Goal: Task Accomplishment & Management: Use online tool/utility

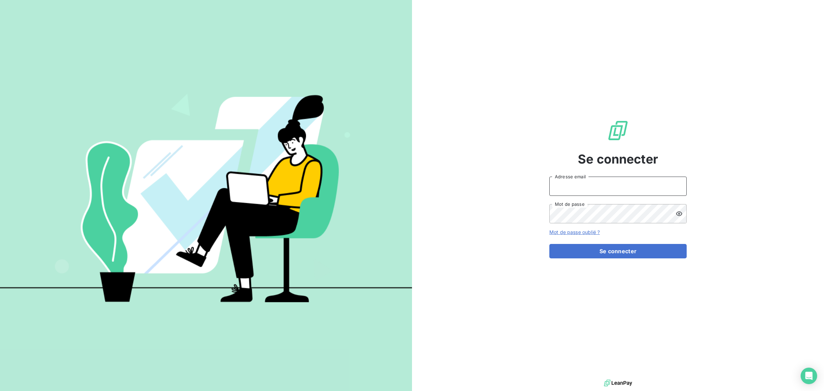
type input "[EMAIL_ADDRESS][DOMAIN_NAME]"
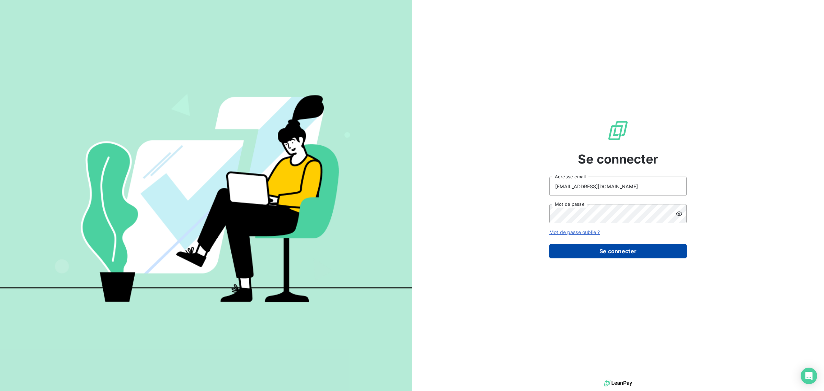
click at [572, 254] on button "Se connecter" at bounding box center [617, 251] width 137 height 14
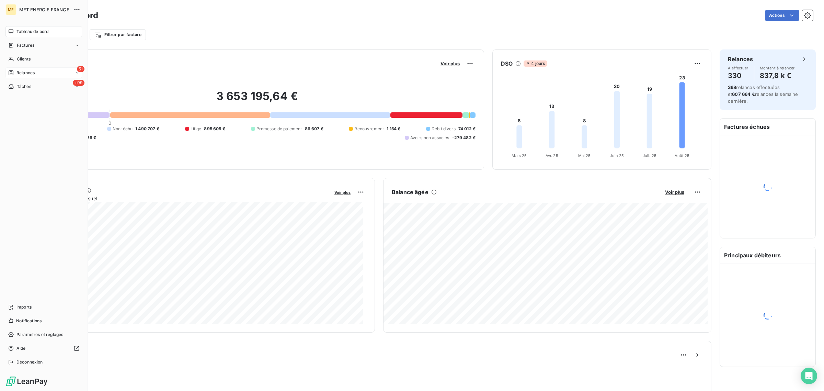
click at [18, 73] on span "Relances" at bounding box center [25, 73] width 18 height 6
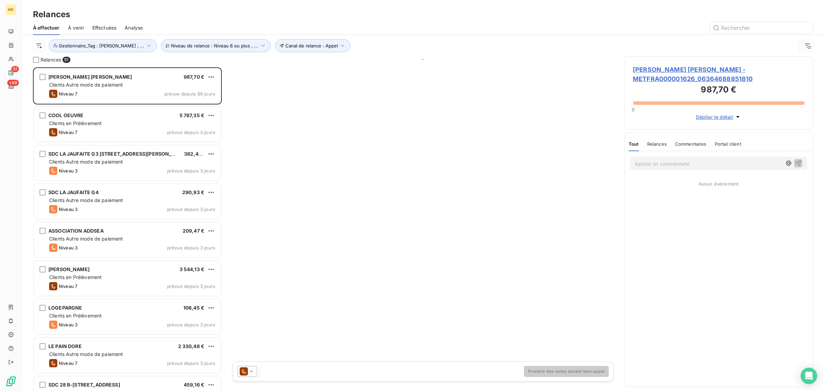
scroll to position [317, 182]
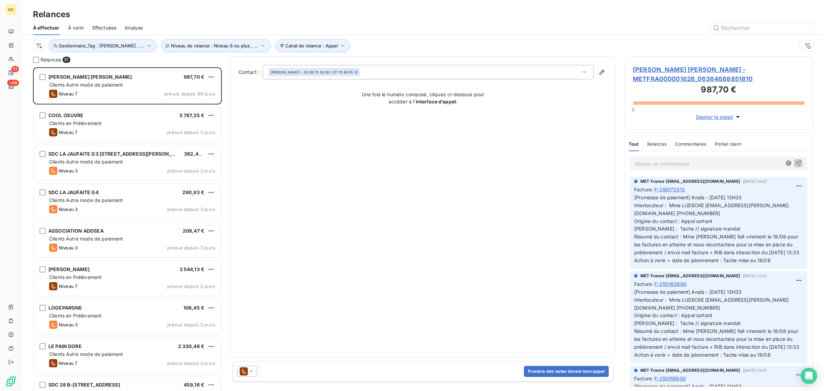
click at [104, 27] on span "Effectuées" at bounding box center [104, 27] width 24 height 7
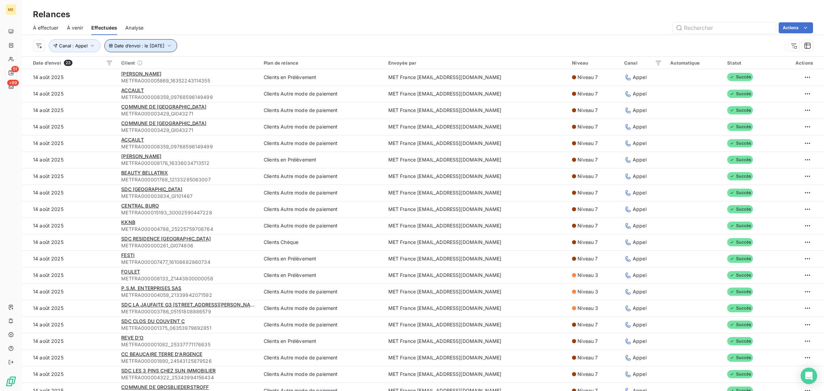
click at [138, 50] on button "Date d’envoi : le [DATE]" at bounding box center [140, 45] width 73 height 13
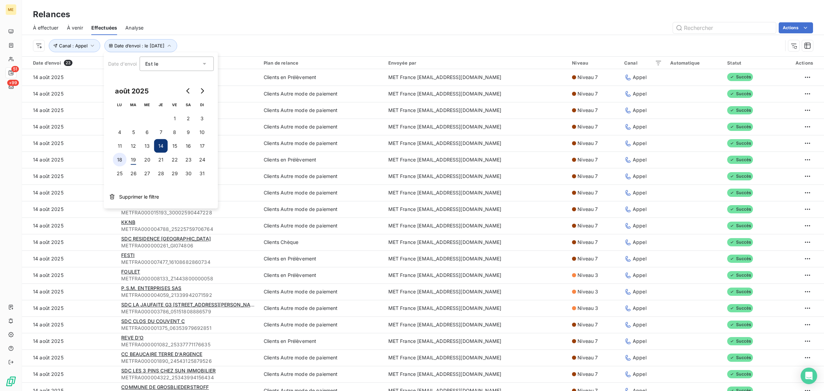
click at [119, 160] on button "18" at bounding box center [120, 160] width 14 height 14
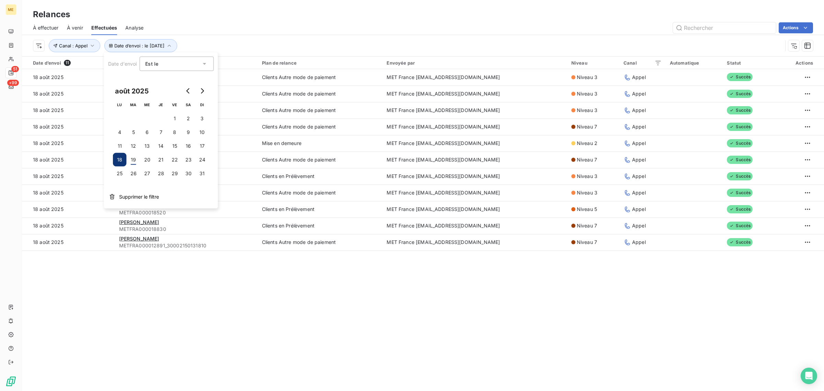
click at [212, 330] on div "Relances À effectuer À venir Effectuées Analyse Actions Date d’envoi : le [DATE…" at bounding box center [423, 195] width 802 height 391
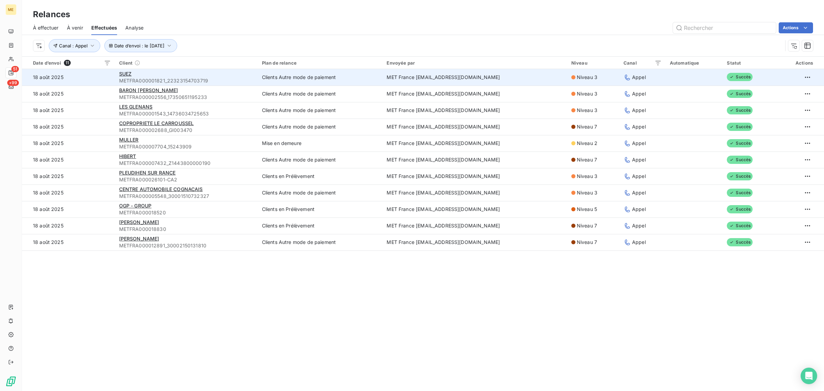
click at [209, 80] on span "METFRA000001821_22323154703719" at bounding box center [186, 80] width 135 height 7
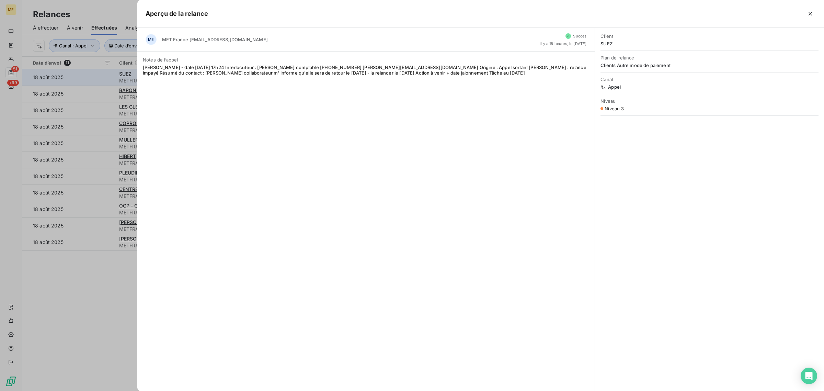
click at [209, 80] on div "Notes de l’[PERSON_NAME] - date [DATE] 17h24 Interlocuteur : [PERSON_NAME] comp…" at bounding box center [365, 66] width 457 height 30
click at [94, 80] on div at bounding box center [412, 195] width 824 height 391
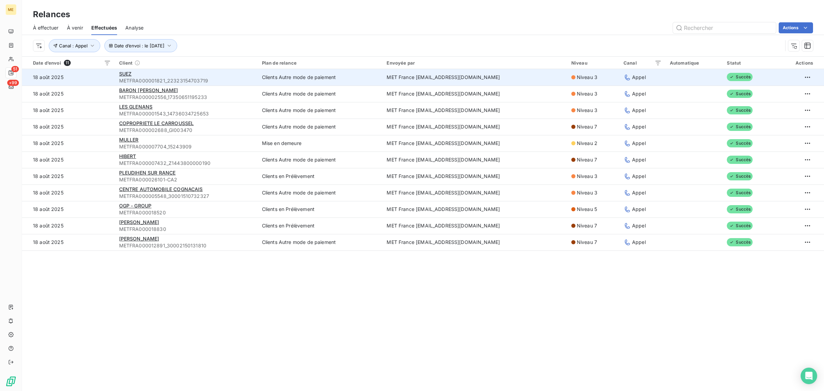
click at [104, 82] on td "18 août 2025" at bounding box center [68, 77] width 93 height 16
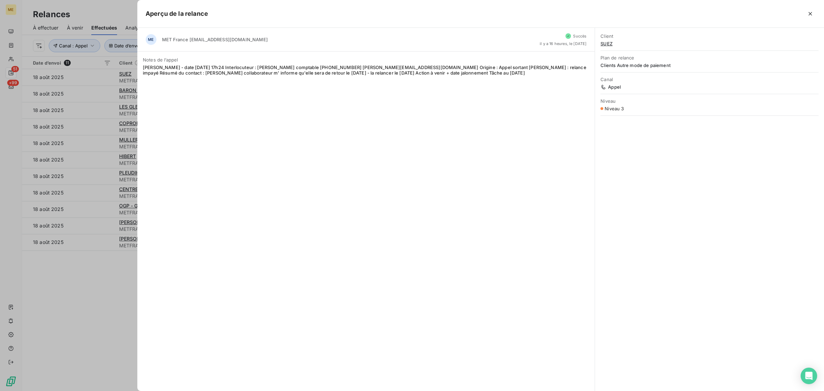
click at [103, 88] on div at bounding box center [412, 195] width 824 height 391
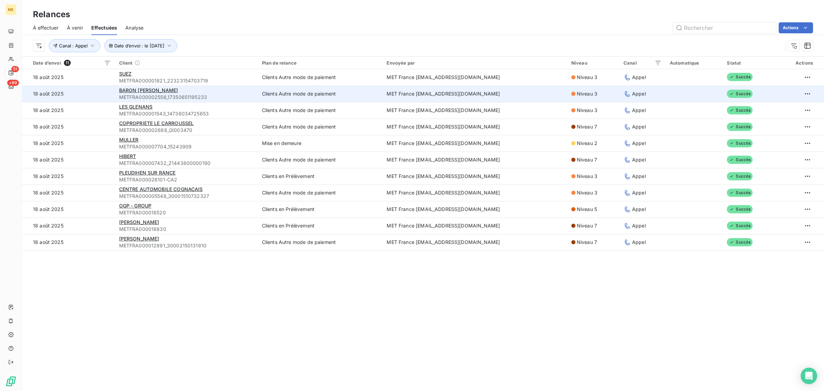
click at [102, 95] on td "18 août 2025" at bounding box center [68, 93] width 93 height 16
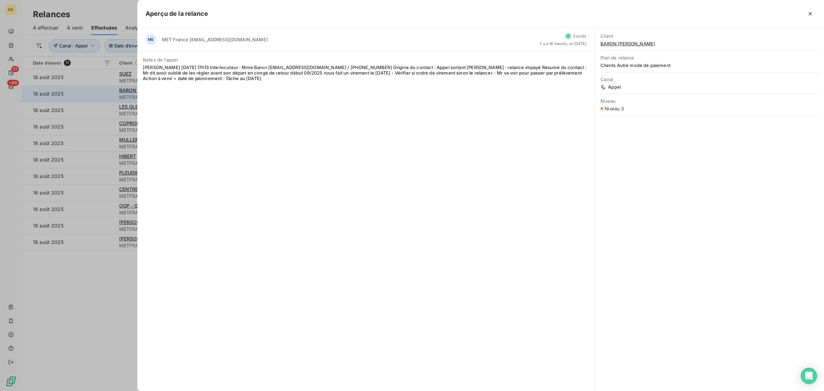
click at [102, 95] on div at bounding box center [412, 195] width 824 height 391
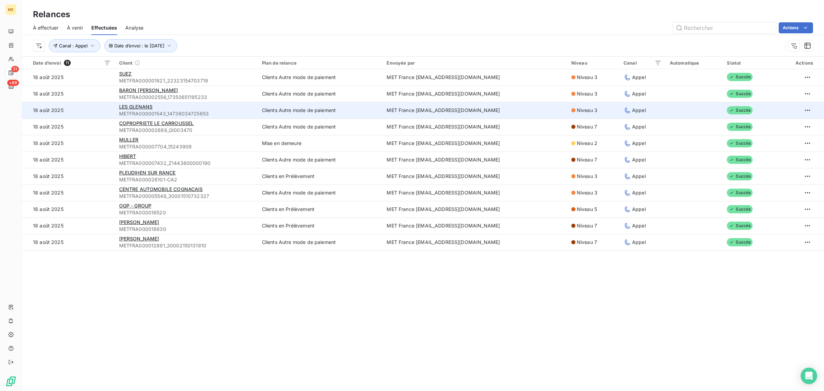
click at [102, 111] on td "18 août 2025" at bounding box center [68, 110] width 93 height 16
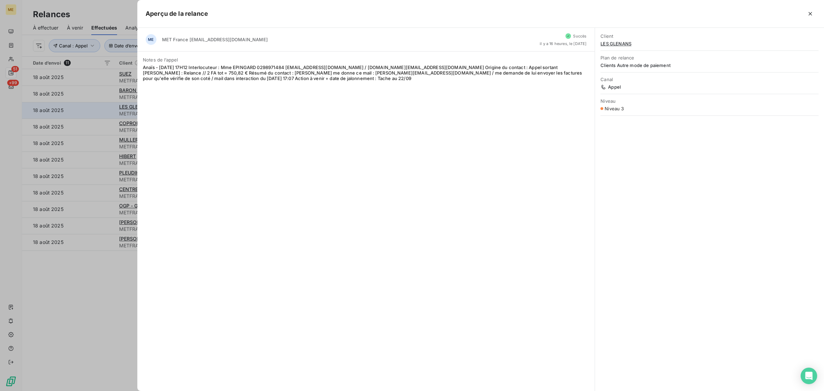
click at [102, 111] on div at bounding box center [412, 195] width 824 height 391
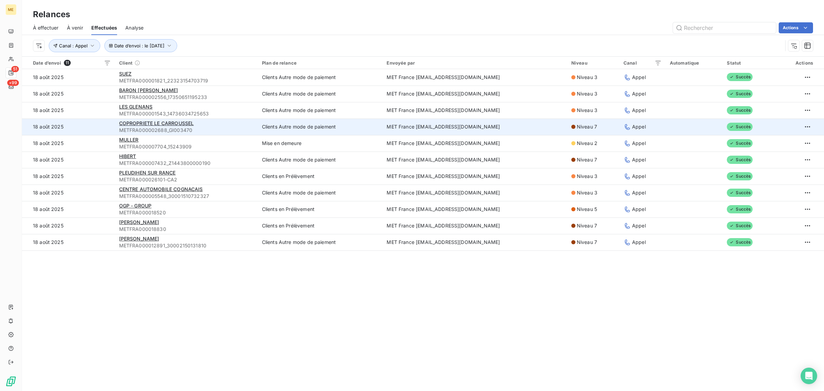
click at [102, 122] on td "18 août 2025" at bounding box center [68, 126] width 93 height 16
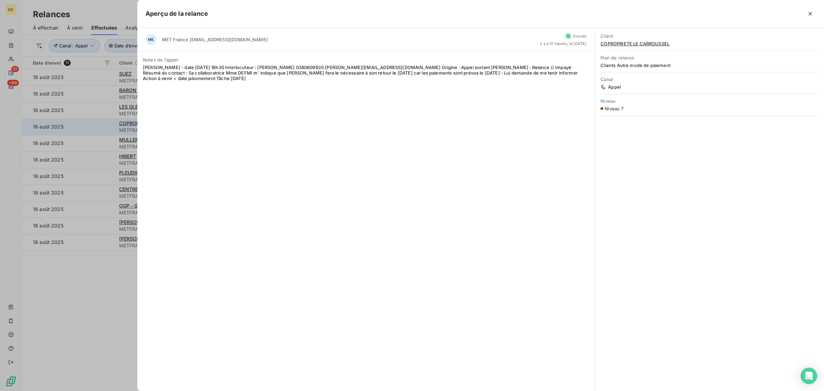
click at [102, 122] on div at bounding box center [412, 195] width 824 height 391
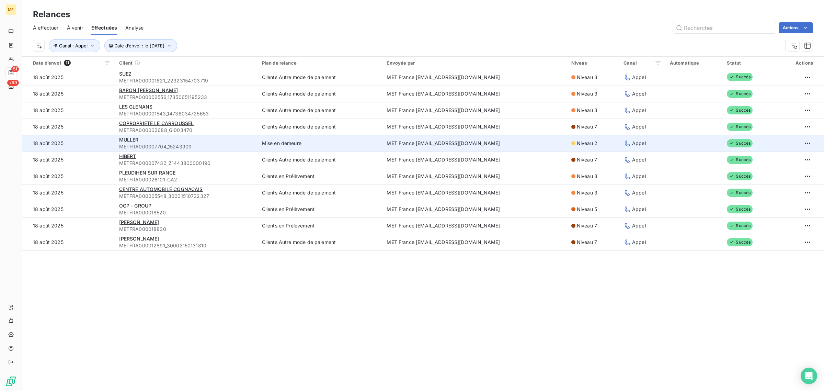
click at [100, 145] on td "18 août 2025" at bounding box center [68, 143] width 93 height 16
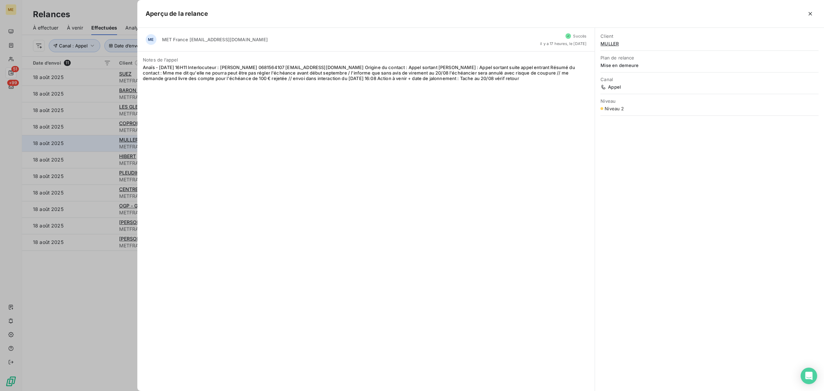
click at [100, 145] on div at bounding box center [412, 195] width 824 height 391
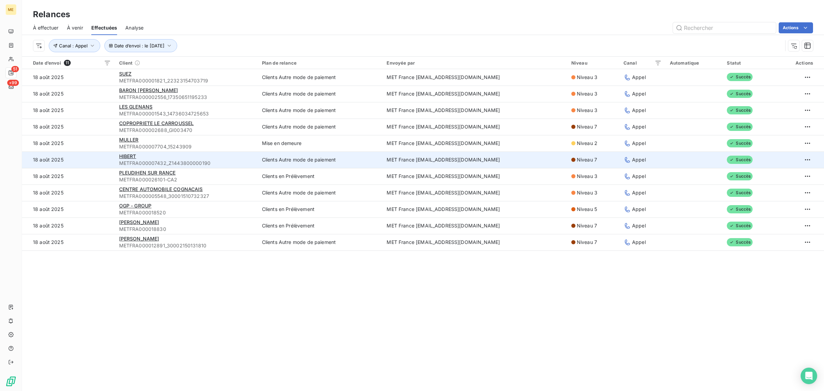
click at [101, 154] on td "18 août 2025" at bounding box center [68, 159] width 93 height 16
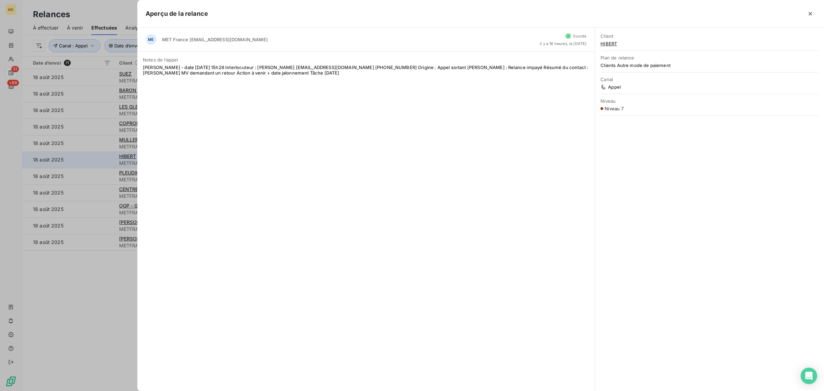
click at [101, 154] on div at bounding box center [412, 195] width 824 height 391
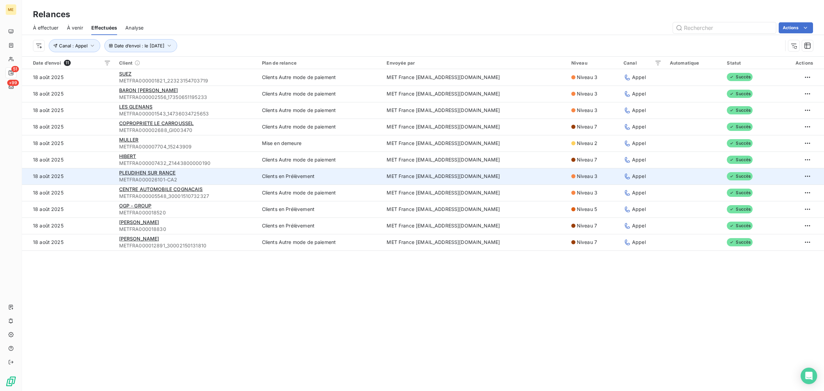
click at [96, 179] on td "18 août 2025" at bounding box center [68, 176] width 93 height 16
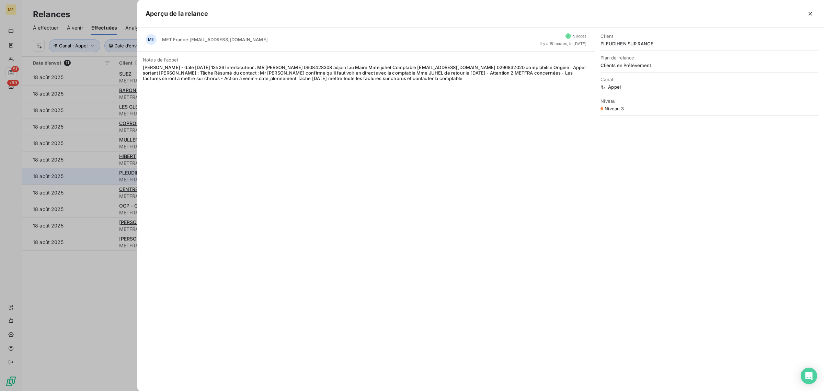
click at [96, 179] on div at bounding box center [412, 195] width 824 height 391
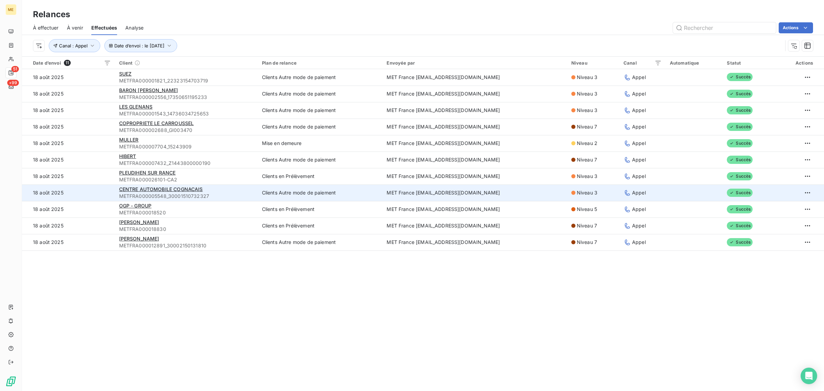
click at [99, 195] on td "18 août 2025" at bounding box center [68, 192] width 93 height 16
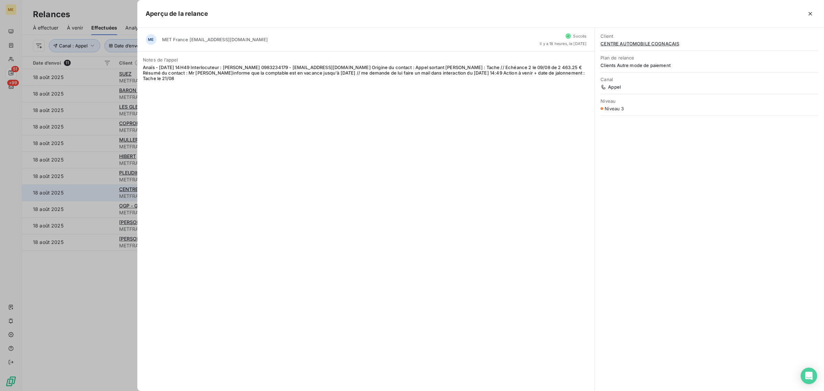
click at [99, 195] on div at bounding box center [412, 195] width 824 height 391
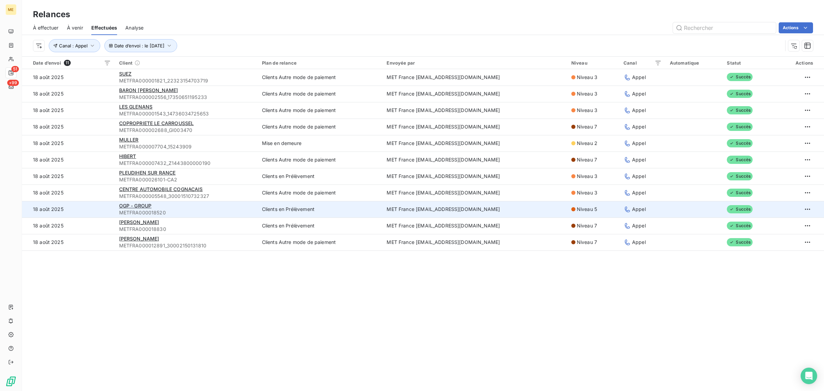
click at [98, 201] on td "18 août 2025" at bounding box center [68, 209] width 93 height 16
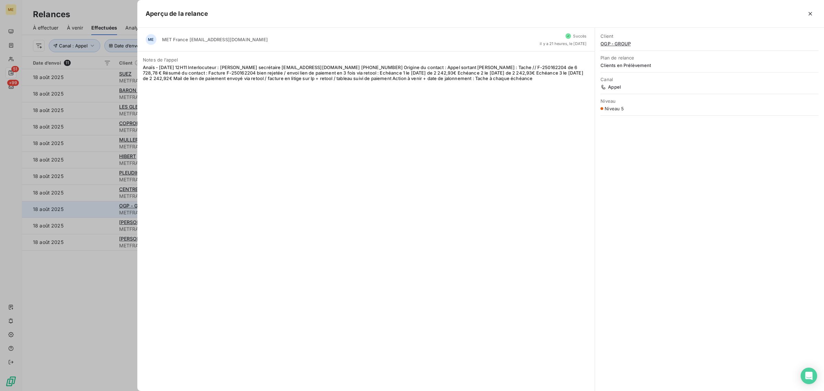
click at [98, 201] on div at bounding box center [412, 195] width 824 height 391
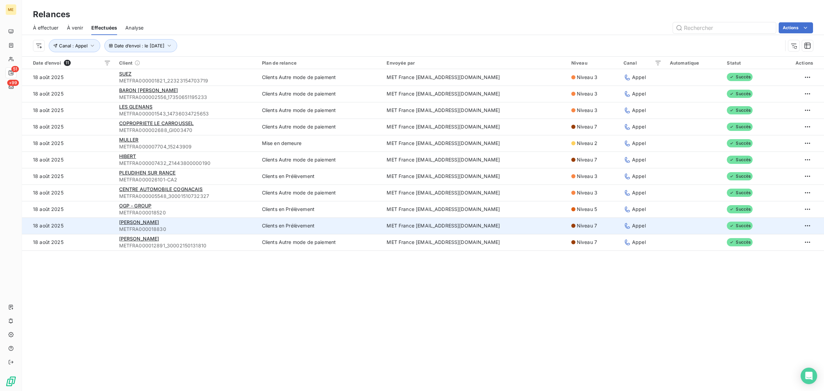
click at [95, 219] on td "18 août 2025" at bounding box center [68, 225] width 93 height 16
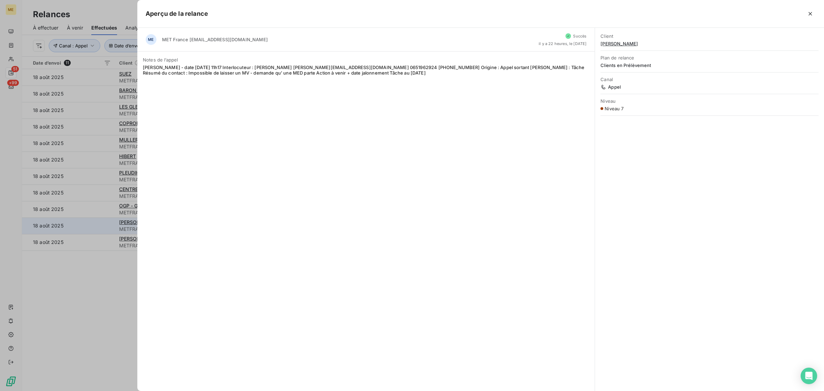
click at [95, 219] on div at bounding box center [412, 195] width 824 height 391
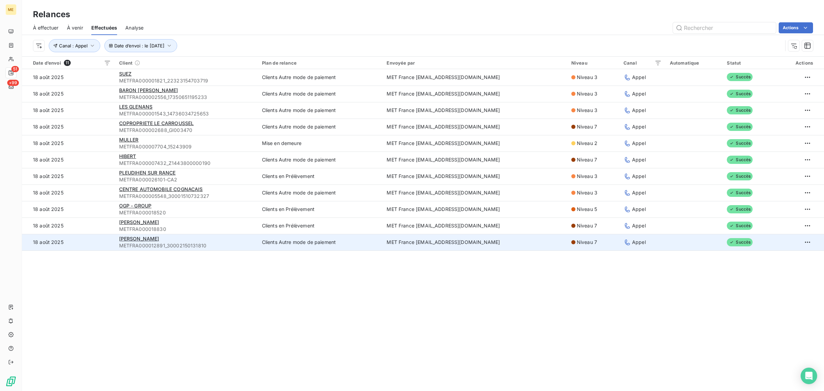
click at [92, 245] on td "18 août 2025" at bounding box center [68, 242] width 93 height 16
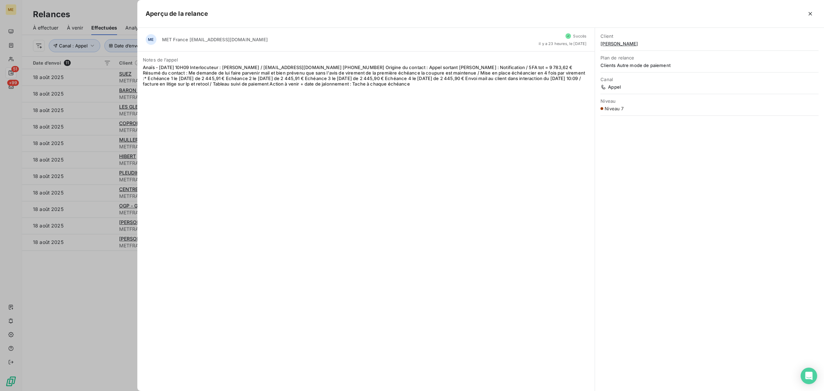
click at [121, 287] on div at bounding box center [412, 195] width 824 height 391
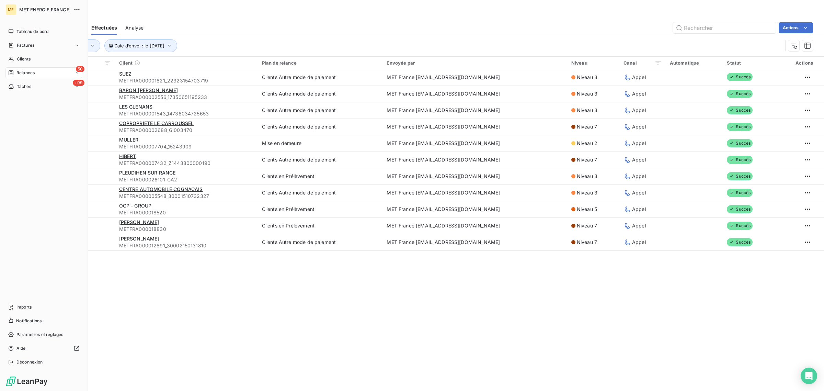
click at [9, 72] on icon at bounding box center [10, 72] width 5 height 5
click at [50, 71] on div "50 Relances" at bounding box center [43, 72] width 77 height 11
click at [31, 72] on span "Relances" at bounding box center [25, 73] width 18 height 6
click at [34, 83] on span "À effectuer" at bounding box center [27, 86] width 22 height 6
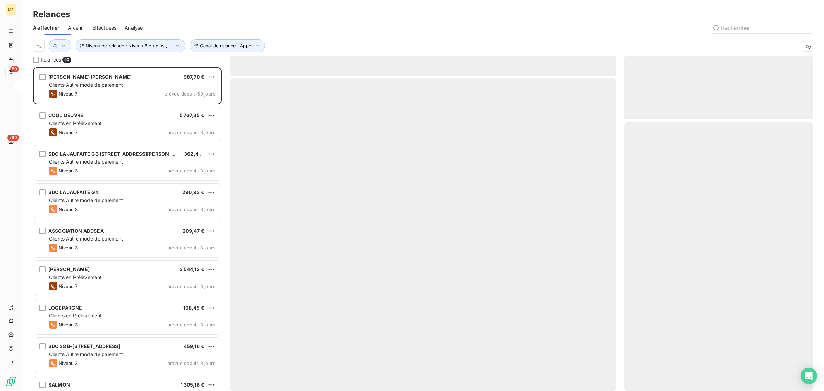
scroll to position [317, 182]
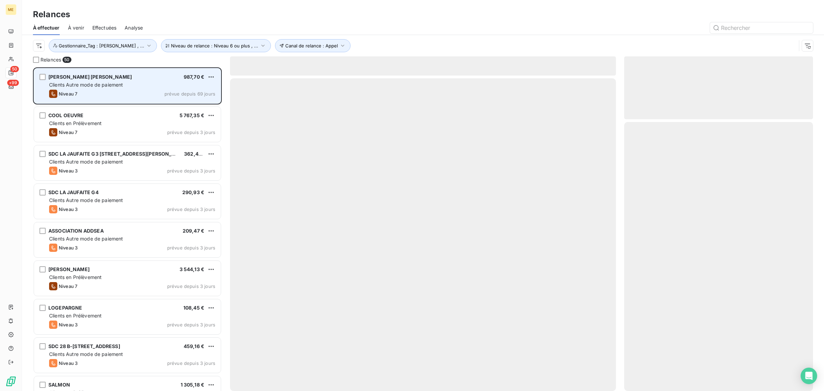
click at [116, 94] on div "Niveau 7 prévue depuis 69 jours" at bounding box center [132, 94] width 166 height 8
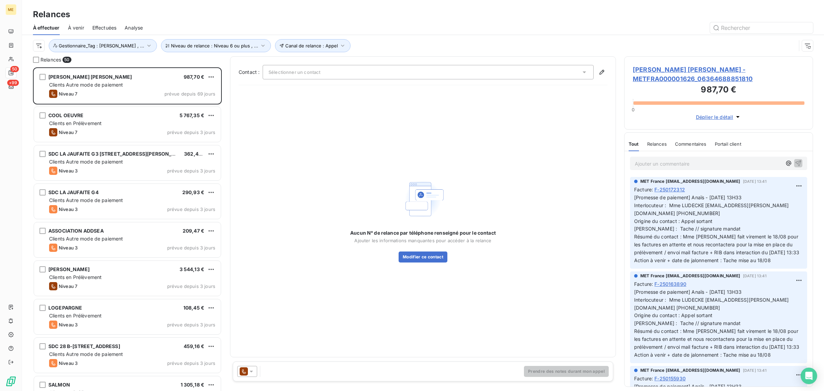
drag, startPoint x: 669, startPoint y: 86, endPoint x: 669, endPoint y: 76, distance: 10.0
click at [669, 85] on h3 "987,70 €" at bounding box center [719, 90] width 172 height 14
click at [669, 76] on span "[PERSON_NAME] [PERSON_NAME] - METFRA000001626_06364688851810" at bounding box center [719, 74] width 172 height 19
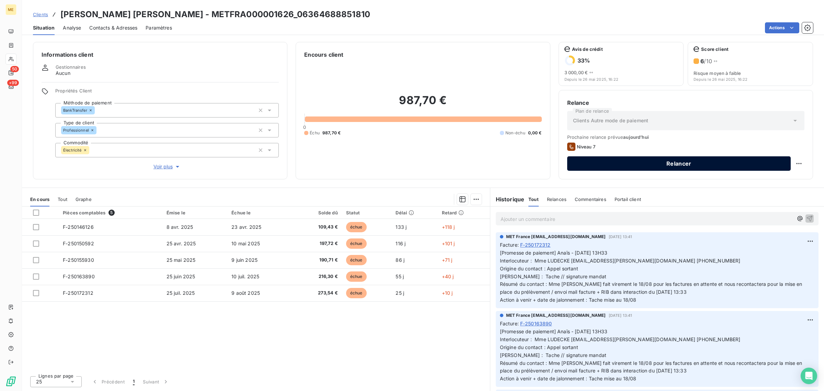
click at [599, 166] on button "Relancer" at bounding box center [678, 163] width 223 height 14
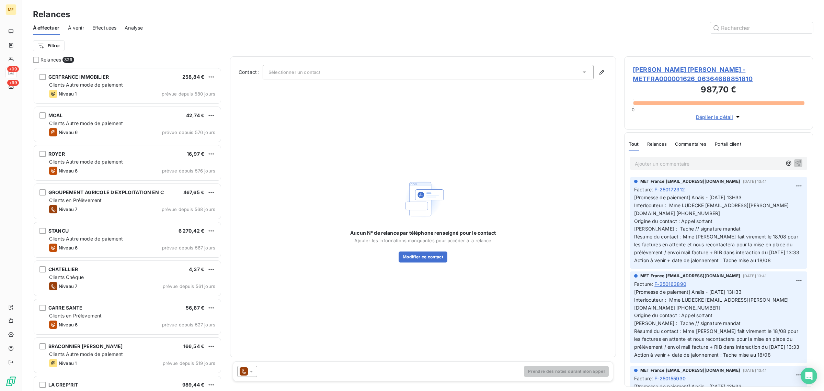
scroll to position [318, 182]
click at [289, 365] on div "Prendre des notes durant mon appel" at bounding box center [423, 371] width 380 height 20
click at [287, 368] on div "Prendre des notes durant mon appel" at bounding box center [423, 371] width 380 height 20
click at [330, 81] on div "Contact : Sélectionner un contact Aucun N° de relance par téléphone renseigné p…" at bounding box center [423, 207] width 369 height 284
click at [320, 76] on div "Sélectionner un contact" at bounding box center [428, 72] width 331 height 14
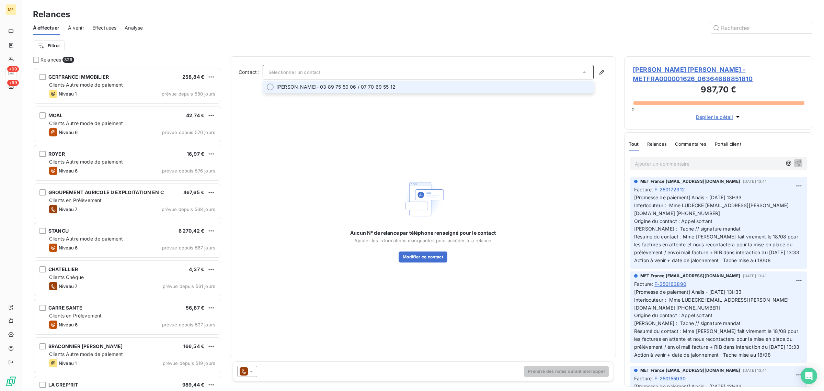
click at [329, 119] on div "Aucun N° de relance par téléphone renseigné pour le contact Ajouter les informa…" at bounding box center [423, 220] width 369 height 258
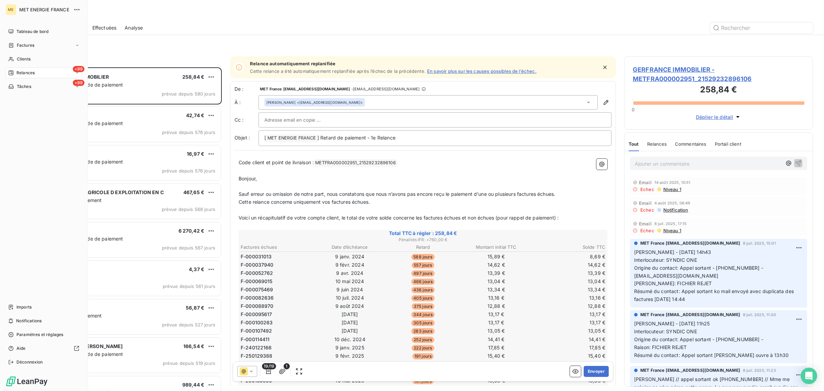
click at [14, 70] on div "Relances" at bounding box center [21, 73] width 26 height 6
click at [24, 142] on span "Tâches" at bounding box center [24, 141] width 14 height 6
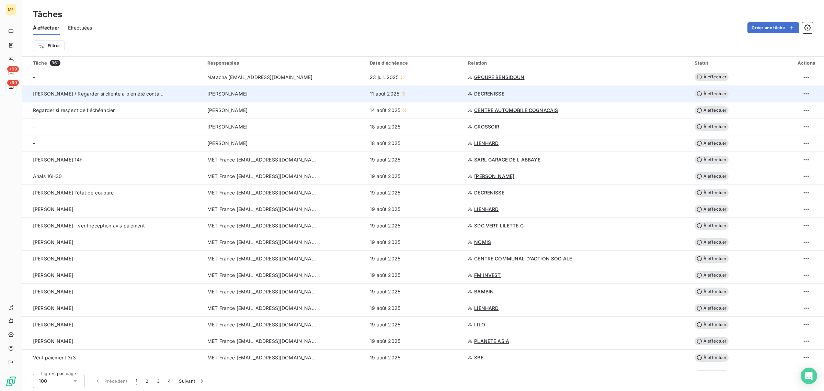
click at [415, 95] on div "11 août 2025" at bounding box center [415, 93] width 90 height 7
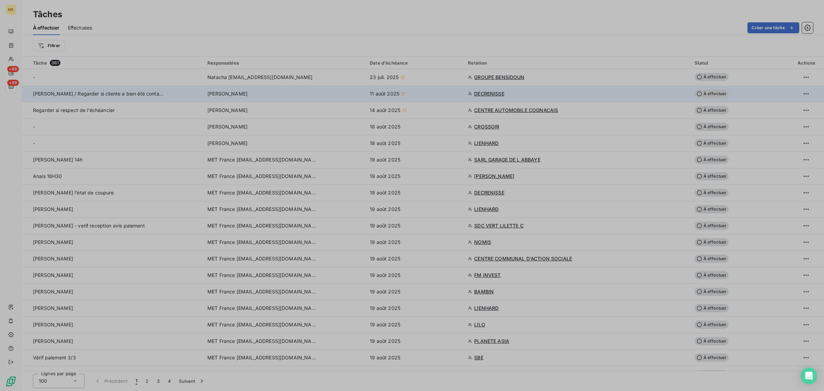
type input "[DATE]"
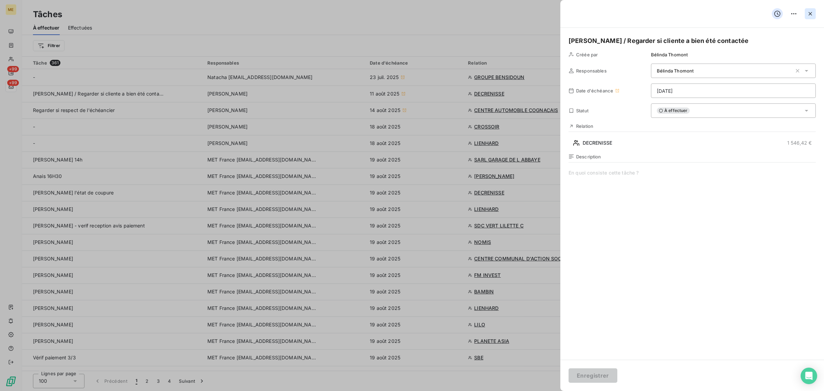
click at [808, 14] on icon "button" at bounding box center [810, 13] width 7 height 7
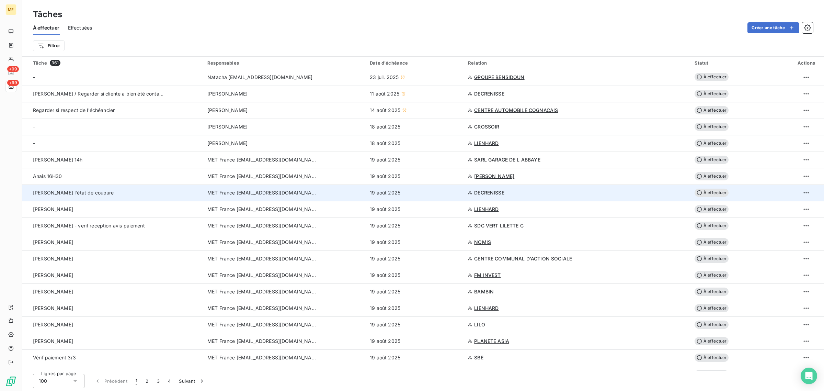
click at [380, 186] on td "19 août 2025" at bounding box center [415, 192] width 98 height 16
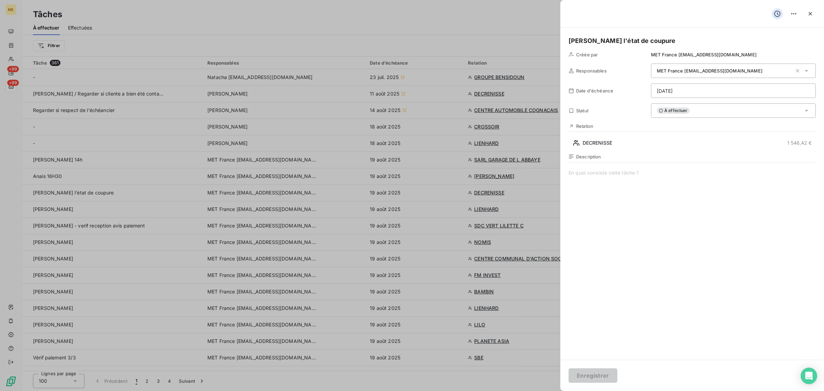
click at [615, 169] on span at bounding box center [692, 235] width 247 height 132
click at [606, 197] on span at bounding box center [692, 235] width 247 height 132
click at [605, 140] on span "DECRENISSE" at bounding box center [598, 142] width 30 height 7
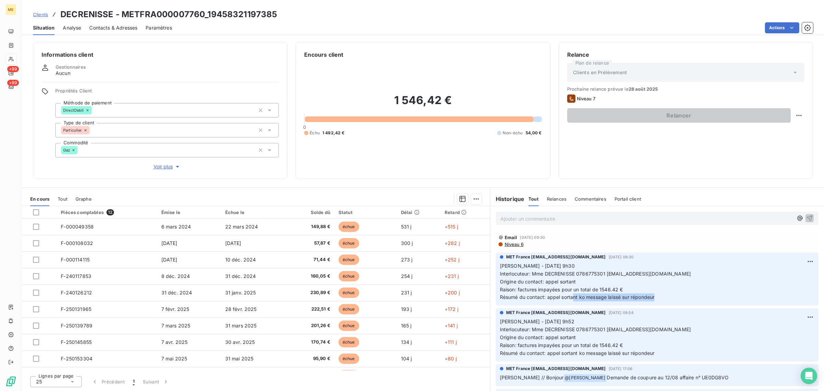
drag, startPoint x: 589, startPoint y: 302, endPoint x: 677, endPoint y: 299, distance: 87.6
click at [677, 299] on p "[PERSON_NAME] - [DATE] 9h30 Interlocuteur: Mme DECRENISSE 0786775301 [EMAIL_ADD…" at bounding box center [657, 281] width 314 height 39
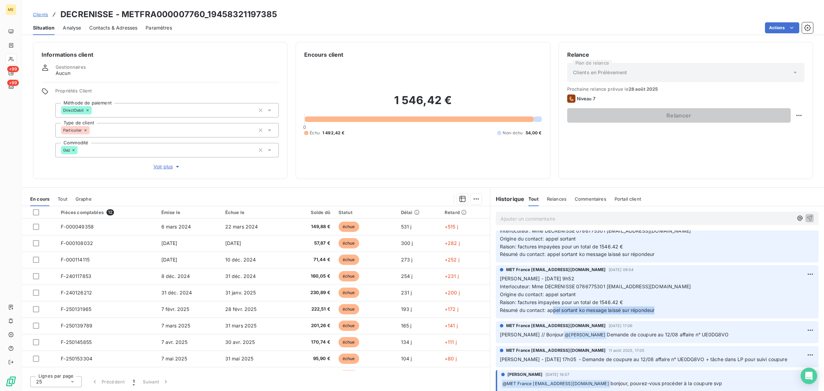
drag, startPoint x: 554, startPoint y: 308, endPoint x: 688, endPoint y: 310, distance: 134.6
click at [683, 309] on p "[PERSON_NAME] - [DATE] 9h52 Interlocuteur: Mme DECRENISSE 0786775301 [EMAIL_ADD…" at bounding box center [657, 294] width 314 height 39
drag, startPoint x: 676, startPoint y: 334, endPoint x: 702, endPoint y: 334, distance: 26.4
click at [702, 334] on span "Demande de coupure au 12/08 affaire n° UE0DG8VO" at bounding box center [668, 334] width 122 height 6
click at [712, 332] on p "[PERSON_NAME] // Bonjour @ [PERSON_NAME] Demande de coupure au 12/08 affaire n°…" at bounding box center [657, 335] width 314 height 8
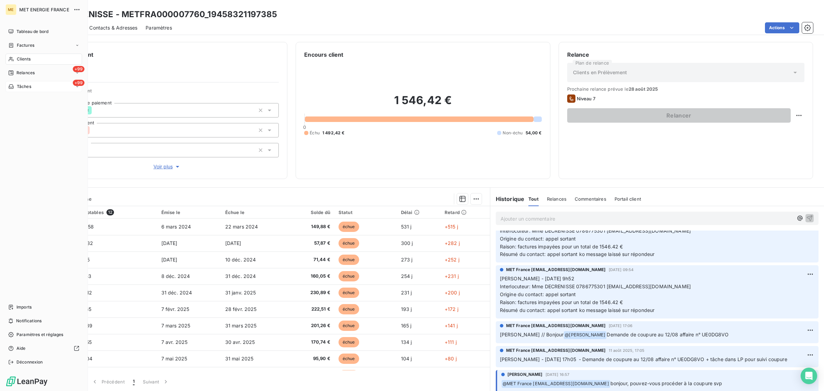
click at [15, 85] on div "Tâches" at bounding box center [19, 86] width 23 height 6
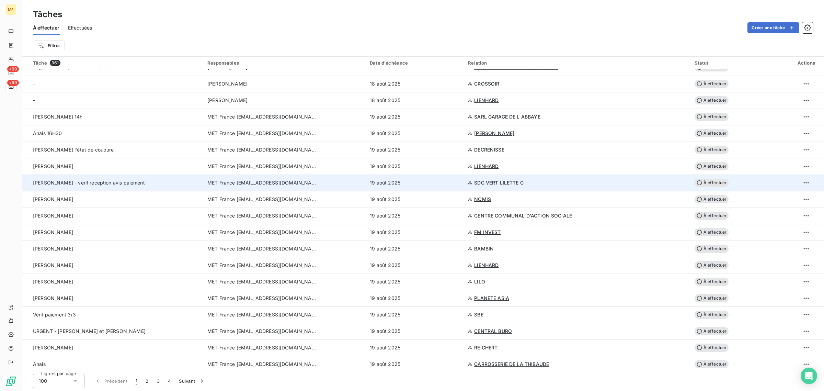
scroll to position [86, 0]
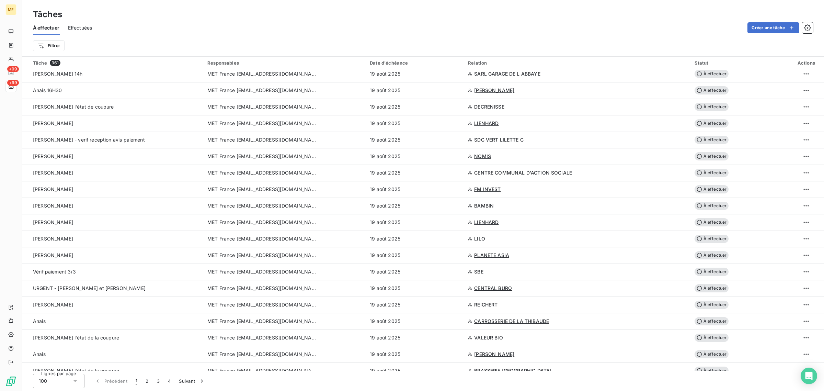
click at [227, 18] on div "Tâches" at bounding box center [423, 14] width 802 height 12
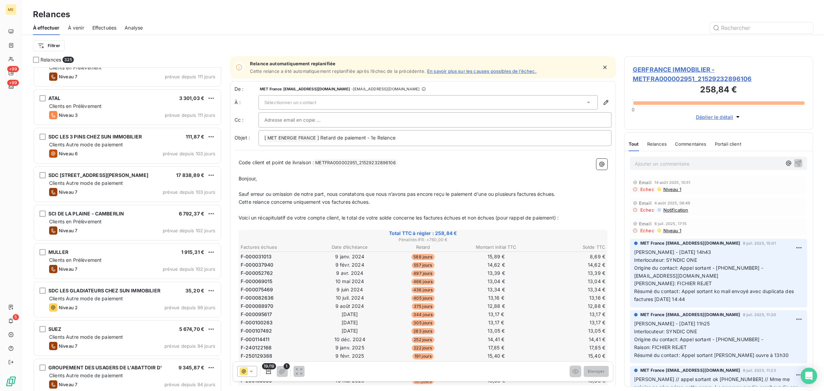
scroll to position [1459, 0]
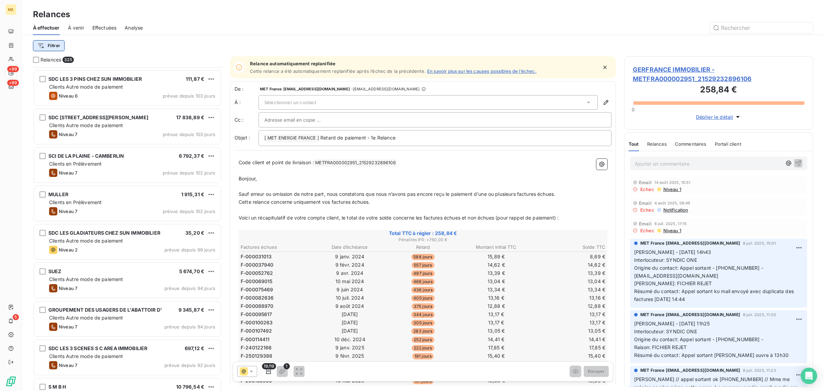
click at [49, 45] on html "ME +99 +99 5 Relances À effectuer À venir Effectuées Analyse Filtrer Relances 3…" at bounding box center [412, 195] width 824 height 391
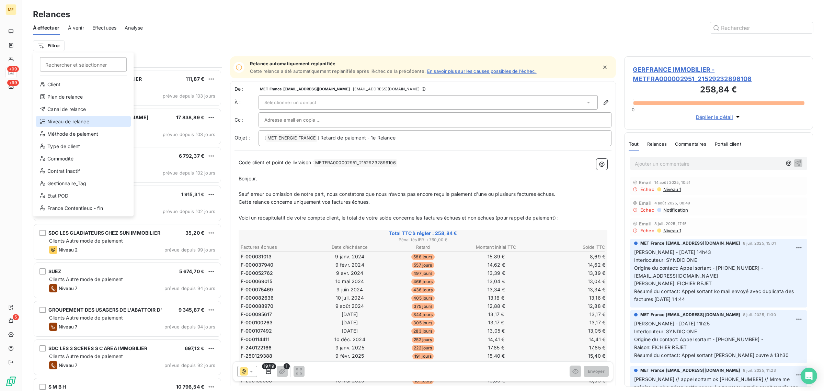
click at [62, 119] on div "Niveau de relance" at bounding box center [83, 121] width 95 height 11
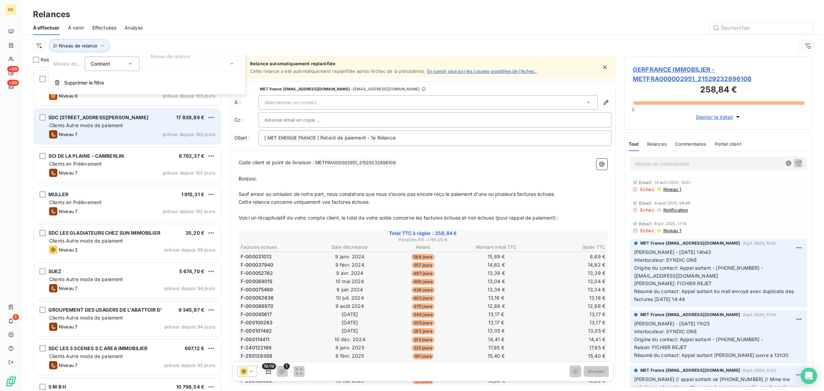
scroll to position [6, 7]
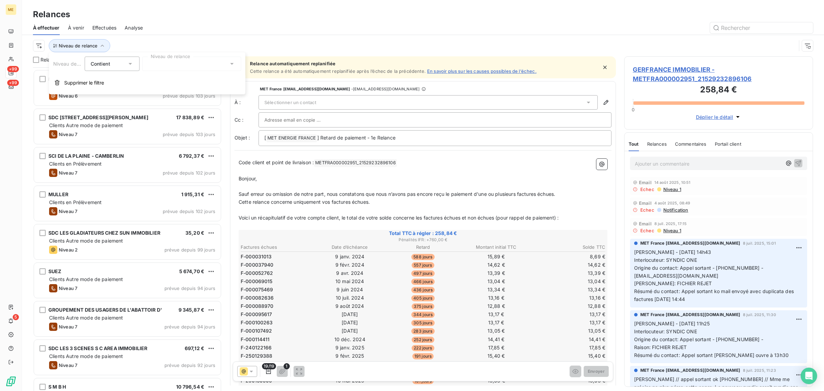
click at [177, 64] on div at bounding box center [191, 64] width 99 height 14
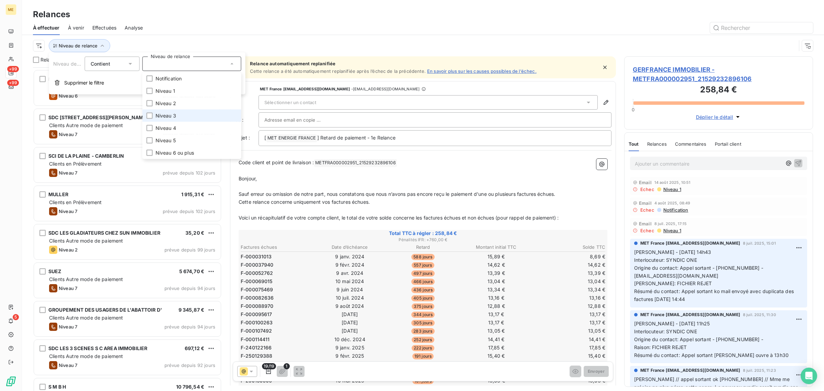
click at [165, 112] on span "Niveau 3" at bounding box center [166, 115] width 21 height 7
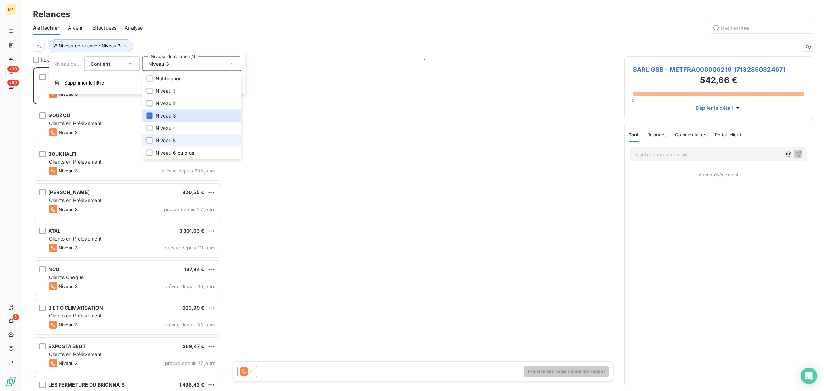
click at [168, 141] on span "Niveau 5" at bounding box center [166, 140] width 20 height 7
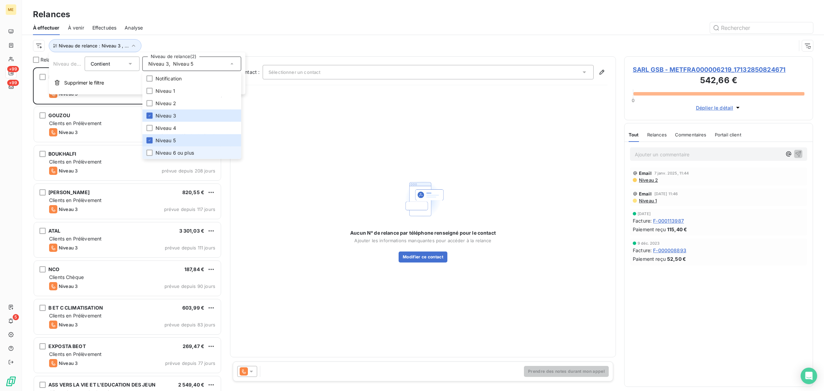
scroll to position [317, 182]
click at [169, 153] on span "Niveau 6 ou plus" at bounding box center [175, 152] width 38 height 7
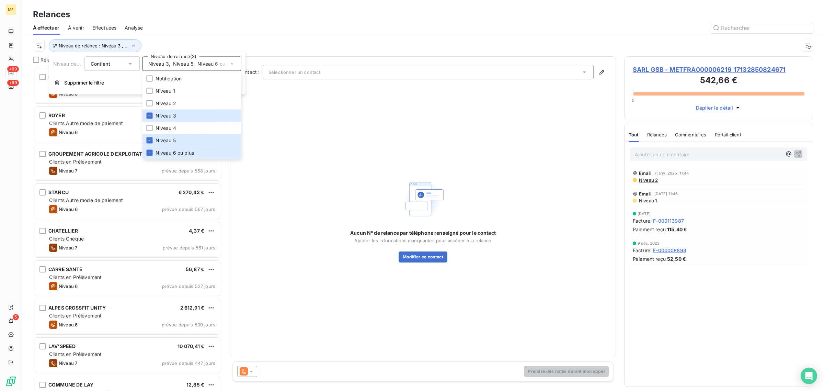
click at [203, 33] on div at bounding box center [482, 27] width 662 height 11
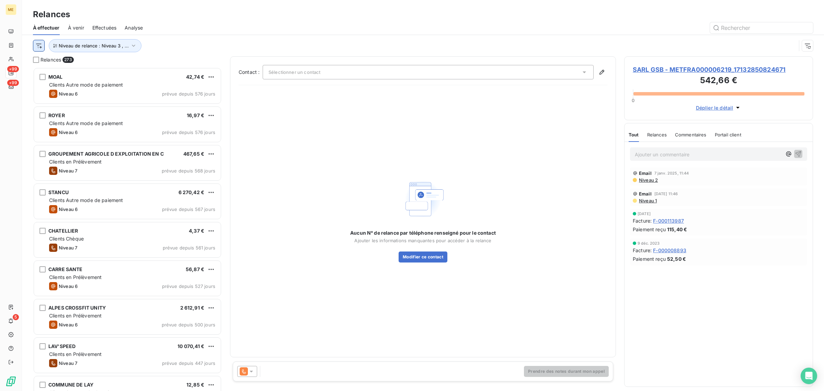
click at [42, 43] on html "ME +99 +99 5 Relances À effectuer À venir Effectuées Analyse Niveau de relance …" at bounding box center [412, 195] width 824 height 391
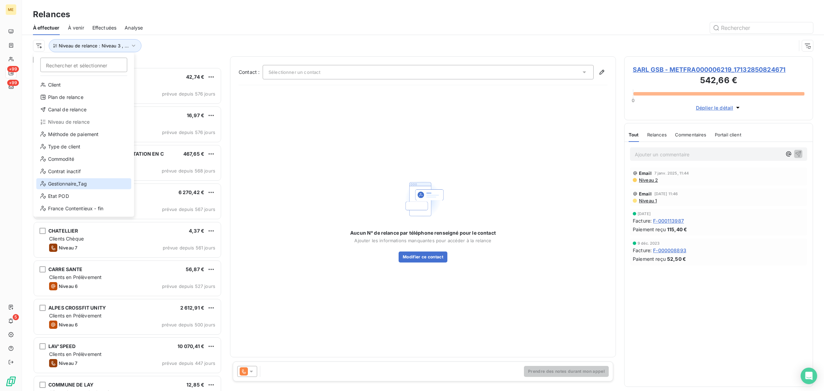
click at [45, 181] on icon at bounding box center [43, 183] width 5 height 5
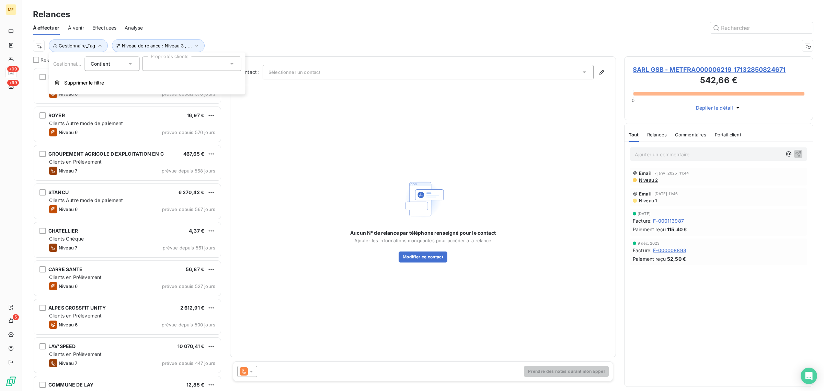
click at [165, 66] on div at bounding box center [191, 64] width 99 height 14
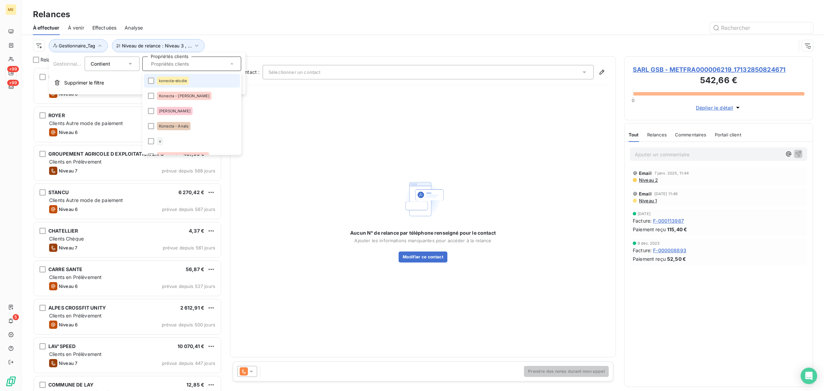
click at [165, 82] on span "konecta-elodie" at bounding box center [173, 81] width 28 height 4
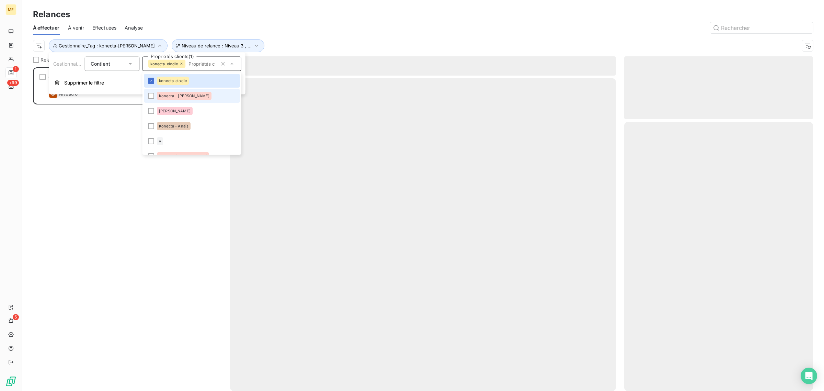
click at [168, 93] on div "Konecta - [PERSON_NAME]" at bounding box center [184, 96] width 55 height 8
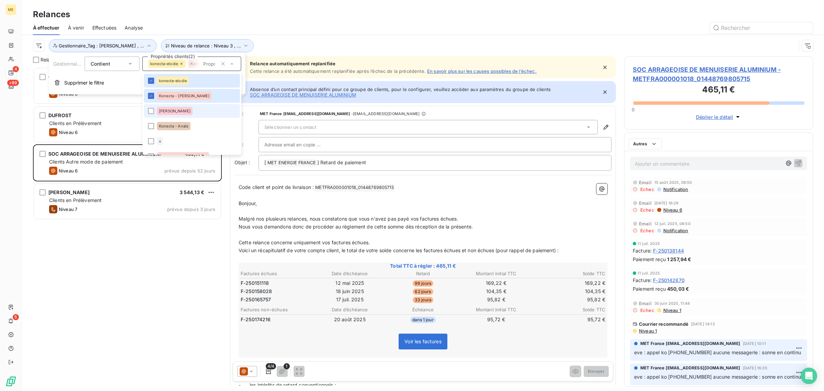
scroll to position [317, 182]
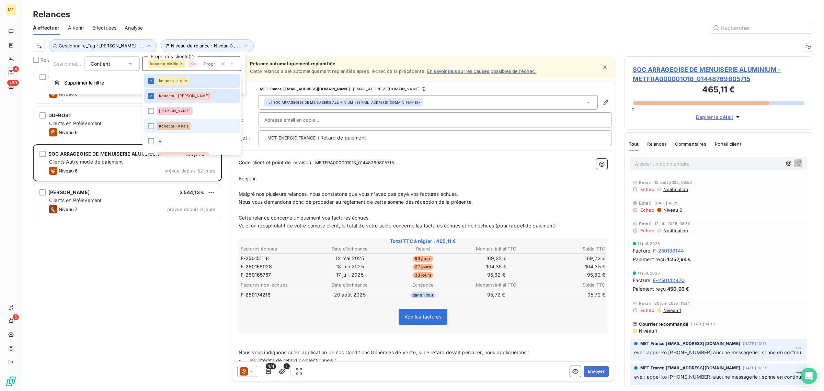
click at [167, 123] on div "Konecta - Anaïs" at bounding box center [174, 126] width 34 height 8
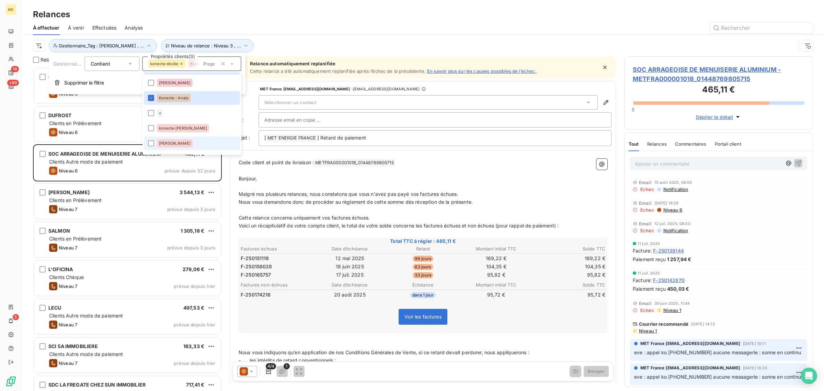
scroll to position [43, 0]
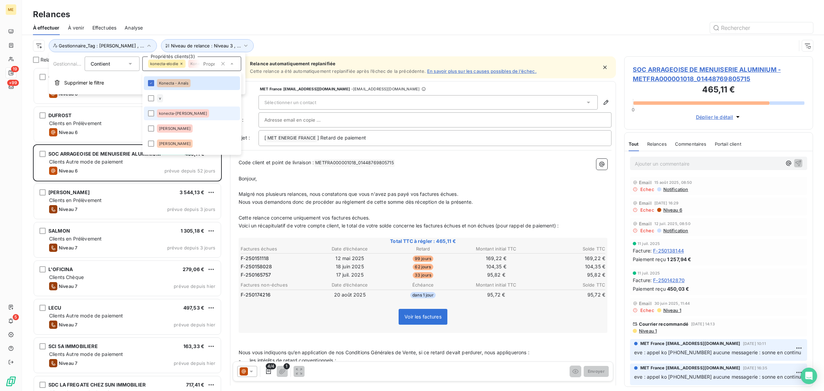
click at [167, 117] on div "konecta-[PERSON_NAME]" at bounding box center [183, 113] width 52 height 8
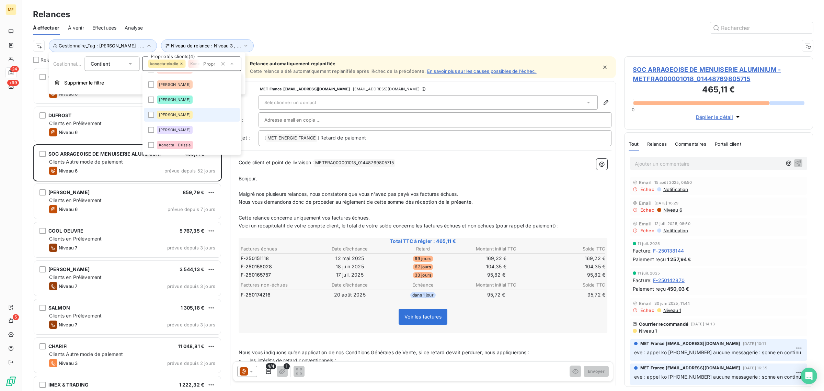
scroll to position [129, 0]
click at [167, 120] on div "Konecta - Drissia" at bounding box center [175, 118] width 36 height 8
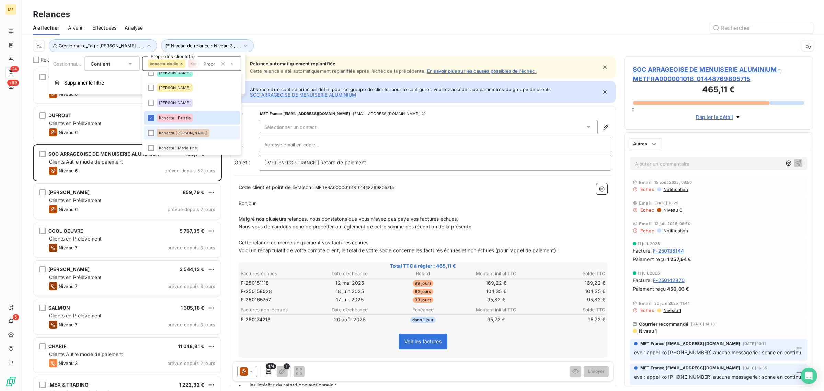
click at [167, 129] on div "Konecta-[PERSON_NAME]" at bounding box center [183, 133] width 53 height 8
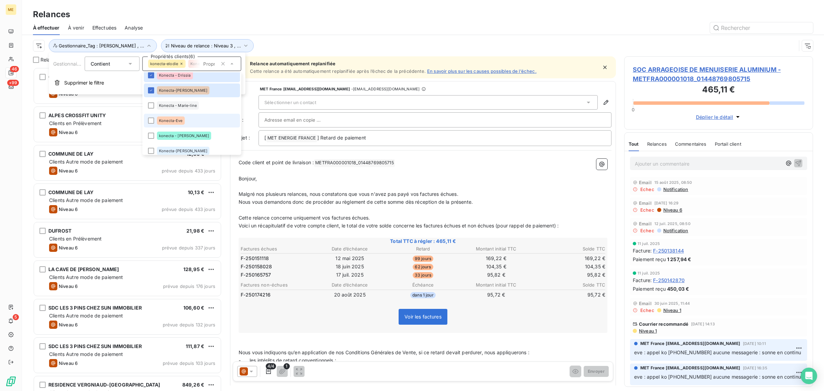
scroll to position [317, 182]
click at [165, 109] on div "Konecta - Marie-line" at bounding box center [178, 105] width 42 height 8
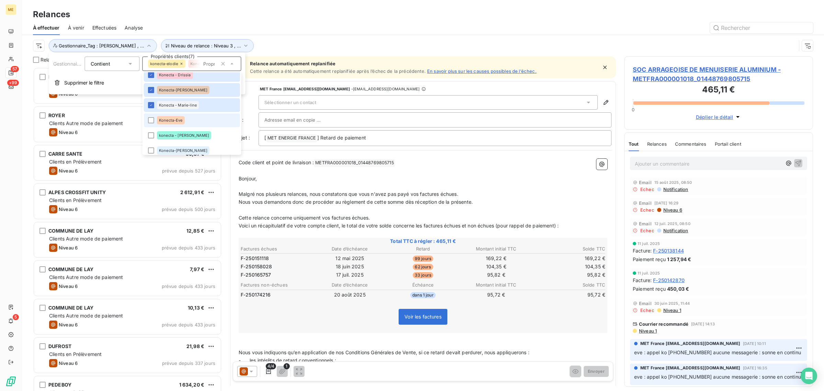
click at [164, 121] on span "Konecta-Eve" at bounding box center [171, 120] width 24 height 4
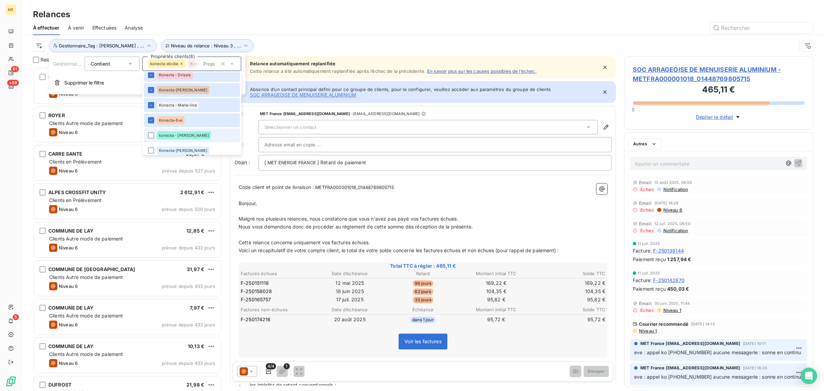
click at [163, 134] on span "konecta - [PERSON_NAME]" at bounding box center [184, 136] width 50 height 4
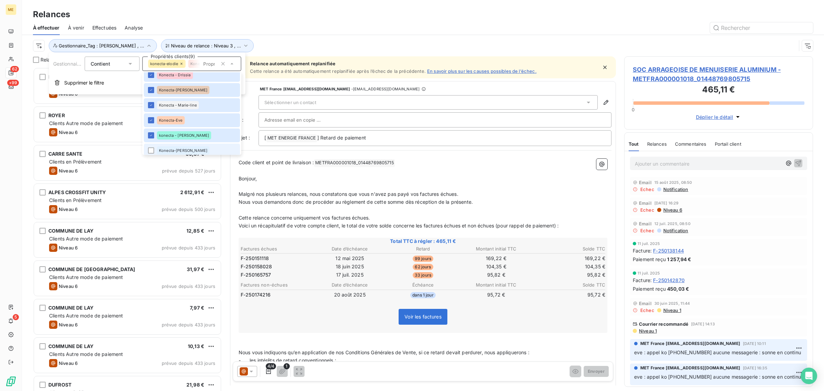
click at [167, 149] on span "Konecta-[PERSON_NAME]" at bounding box center [183, 151] width 48 height 4
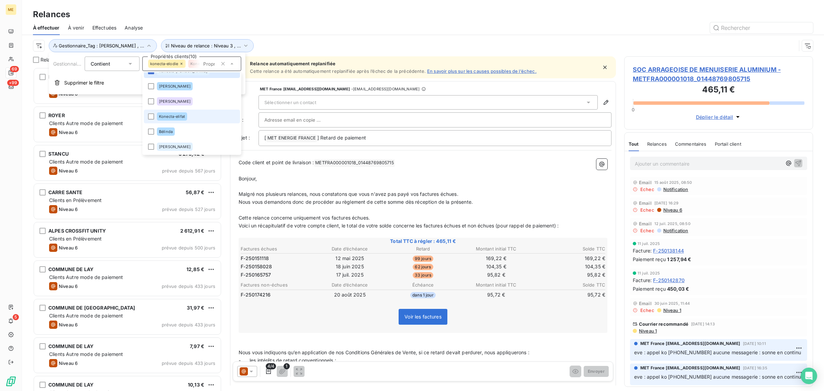
click at [167, 117] on span "Konecta-elifat" at bounding box center [172, 117] width 26 height 4
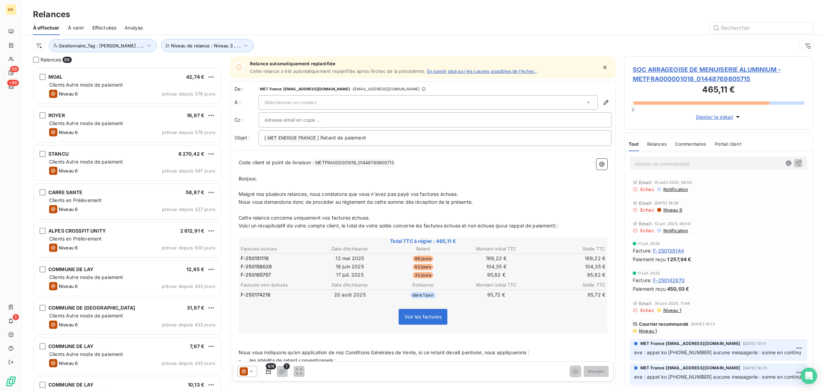
click at [301, 39] on div "Niveau de relance : Niveau 3 , ... Gestionnaire_Tag : konecta-[PERSON_NAME] , .…" at bounding box center [414, 45] width 763 height 13
click at [38, 45] on html "ME 69 +99 5 Relances À effectuer À venir Effectuées Analyse Niveau de relance :…" at bounding box center [412, 195] width 824 height 391
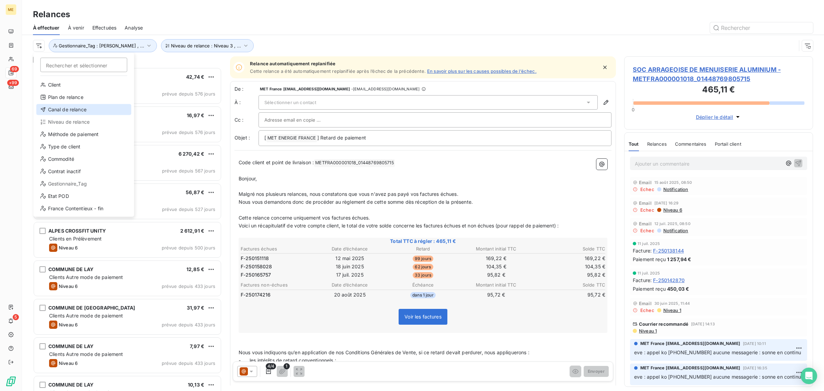
click at [72, 112] on div "Canal de relance" at bounding box center [83, 109] width 95 height 11
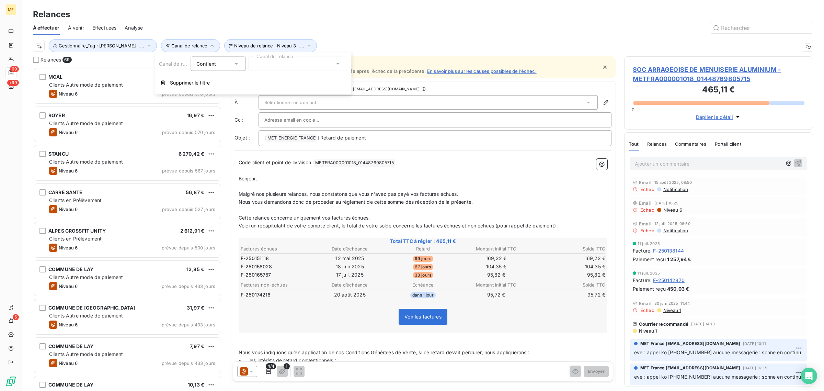
click at [284, 69] on div at bounding box center [297, 64] width 99 height 14
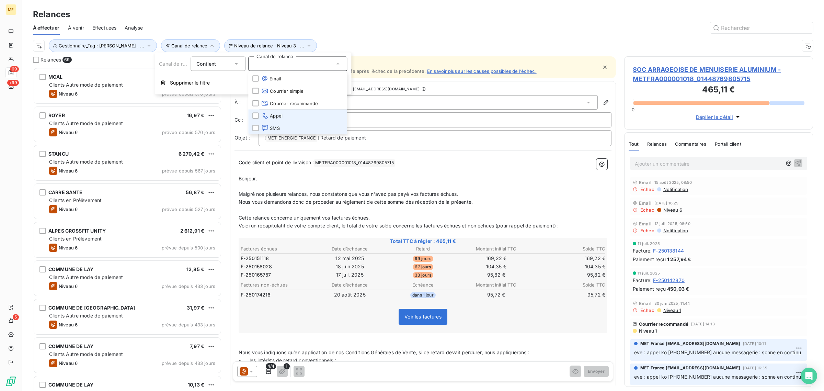
click at [275, 116] on span "Appel" at bounding box center [271, 115] width 21 height 7
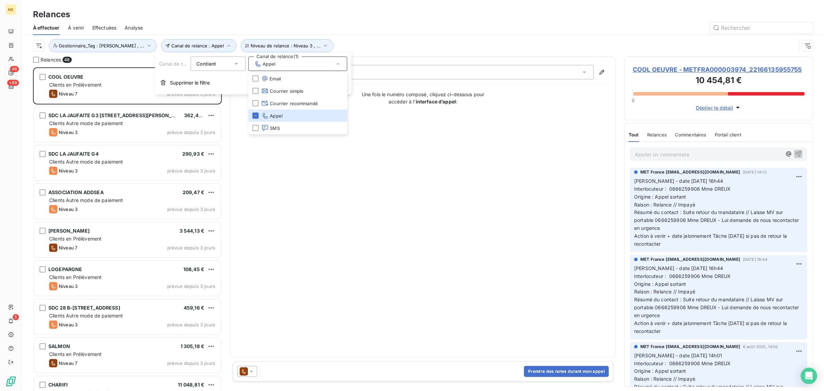
click at [375, 45] on div "Canal de relance : Appel Niveau de relance : Niveau 3 , ... Gestionnaire_Tag : …" at bounding box center [414, 45] width 763 height 13
